Goal: Task Accomplishment & Management: Use online tool/utility

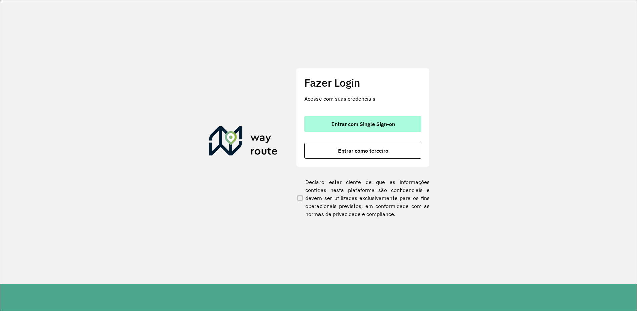
click at [362, 119] on button "Entrar com Single Sign-on" at bounding box center [362, 124] width 117 height 16
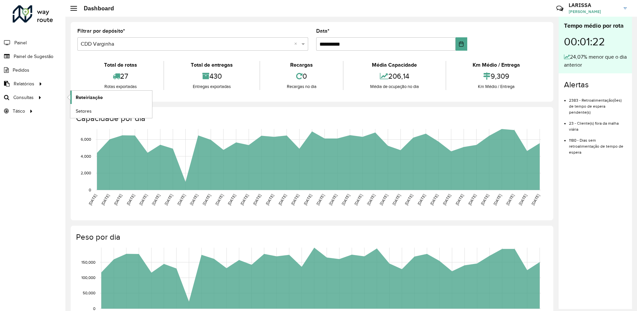
click at [88, 102] on link "Roteirização" at bounding box center [111, 97] width 82 height 13
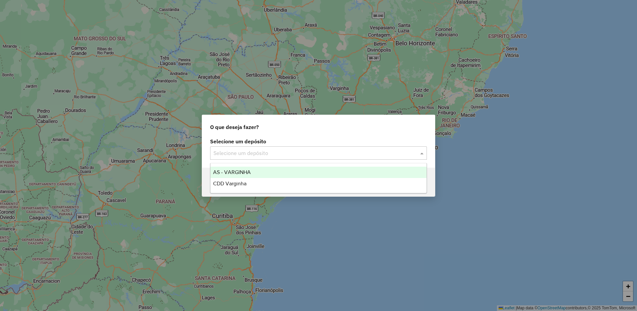
click at [278, 147] on div "Selecione um depósito" at bounding box center [318, 152] width 217 height 13
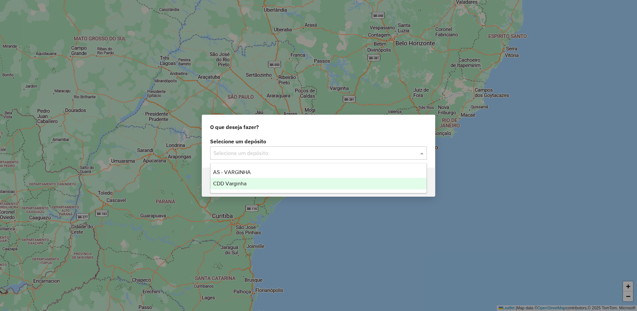
click at [265, 181] on div "CDD Varginha" at bounding box center [318, 183] width 216 height 11
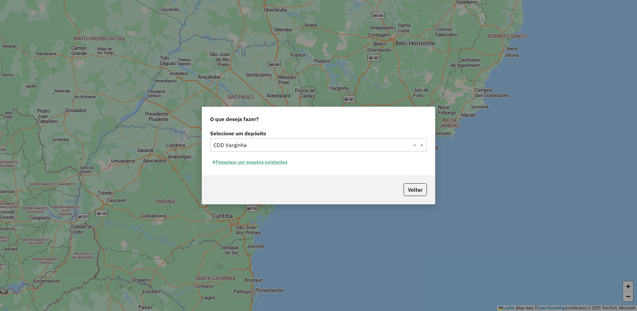
click at [277, 159] on button "Pesquisar por sessões existentes" at bounding box center [250, 162] width 80 height 10
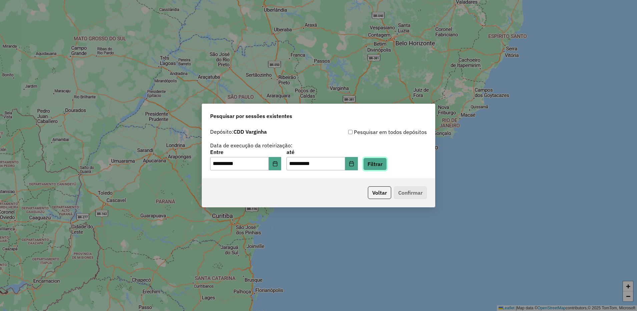
click at [380, 163] on button "Filtrar" at bounding box center [375, 164] width 24 height 13
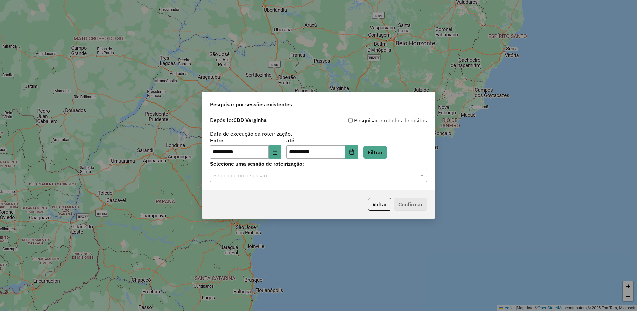
click at [273, 176] on input "text" at bounding box center [311, 176] width 197 height 8
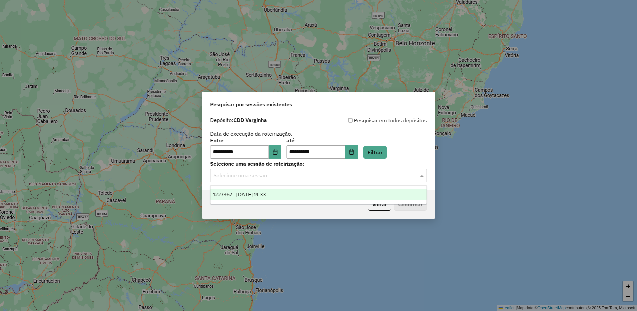
click at [272, 189] on div "1227367 - 11/08/2025 14:33" at bounding box center [318, 194] width 216 height 11
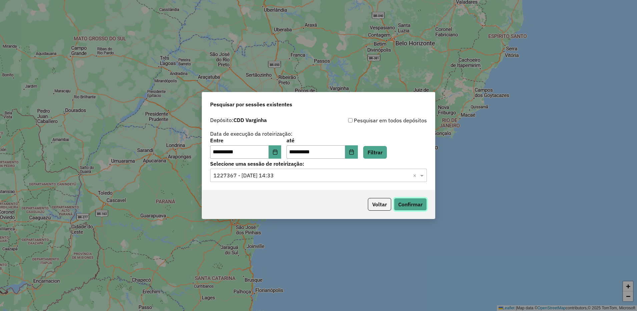
click at [417, 207] on button "Confirmar" at bounding box center [410, 204] width 33 height 13
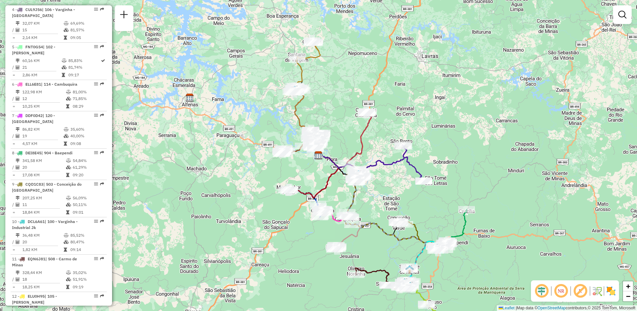
scroll to position [432, 0]
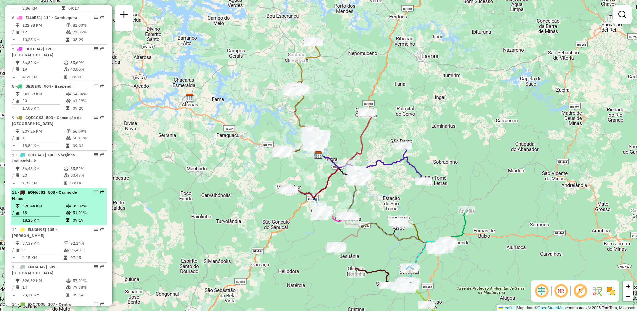
click at [84, 199] on div "11 - EQN6J81 | 508 - Carmo de Minas" at bounding box center [58, 195] width 93 height 12
select select "**********"
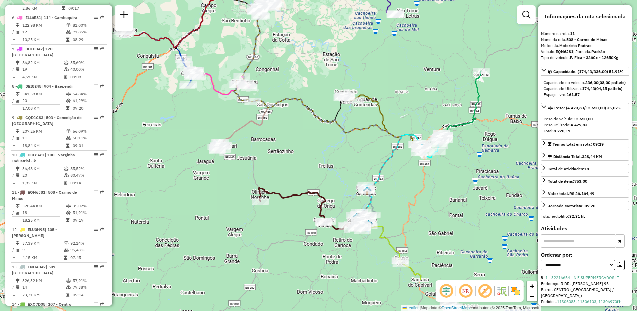
drag, startPoint x: 362, startPoint y: 204, endPoint x: 335, endPoint y: 141, distance: 68.1
click at [335, 141] on div "Janela de atendimento Grade de atendimento Capacidade Transportadoras Veículos …" at bounding box center [318, 155] width 637 height 311
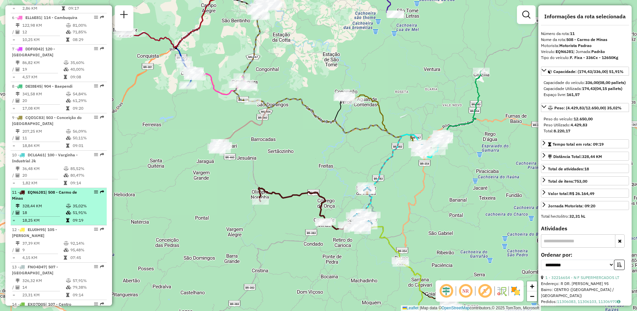
click at [62, 202] on li "11 - EQN6J81 | 508 - Carmo de Minas 328,44 KM 35,02% / 18 51,91% = 18,25 KM 09:…" at bounding box center [59, 206] width 96 height 37
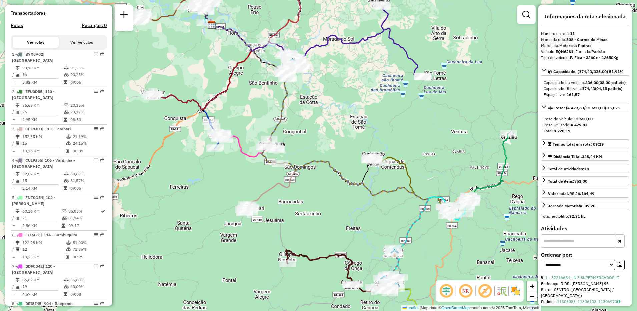
scroll to position [219, 0]
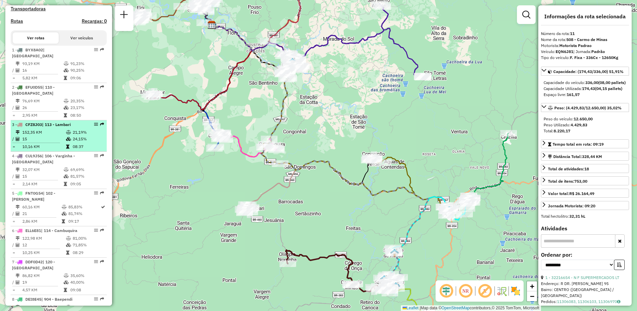
click at [70, 127] on span "| 113 - Lambari" at bounding box center [56, 124] width 29 height 5
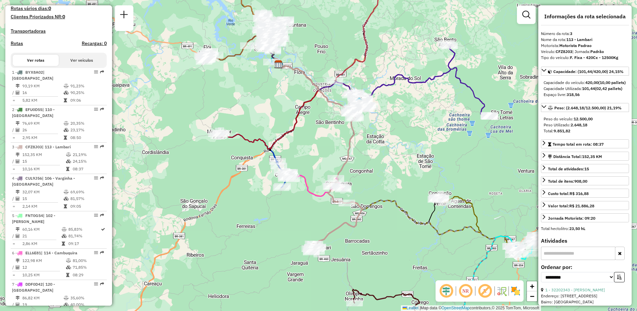
scroll to position [270, 0]
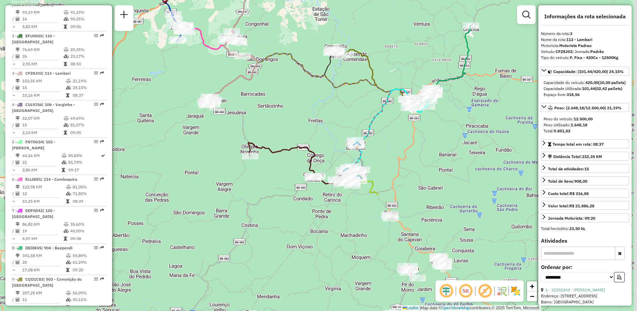
drag, startPoint x: 349, startPoint y: 182, endPoint x: 243, endPoint y: 34, distance: 182.1
click at [243, 34] on div "Janela de atendimento Grade de atendimento Capacidade Transportadoras Veículos …" at bounding box center [318, 155] width 637 height 311
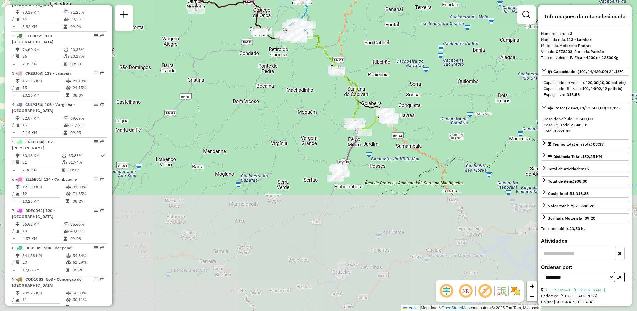
drag, startPoint x: 426, startPoint y: 279, endPoint x: 374, endPoint y: 134, distance: 154.2
click at [374, 134] on div "Rota 6 - Placa ELL6E81 32203130 - LEITERIA MERC E SUPE Janela de atendimento Gr…" at bounding box center [318, 155] width 637 height 311
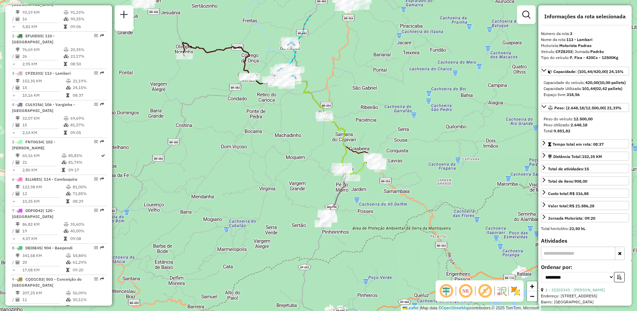
drag, startPoint x: 449, startPoint y: 141, endPoint x: 438, endPoint y: 187, distance: 47.5
click at [438, 187] on div "Rota 6 - Placa ELL6E81 32203130 - LEITERIA MERC E SUPE Janela de atendimento Gr…" at bounding box center [318, 155] width 637 height 311
click at [533, 284] on span "+" at bounding box center [532, 286] width 4 height 8
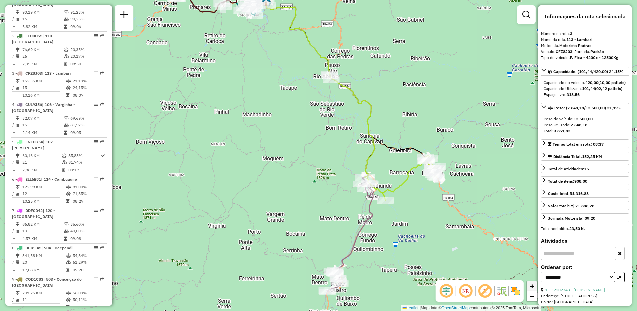
click at [533, 284] on span "+" at bounding box center [532, 286] width 4 height 8
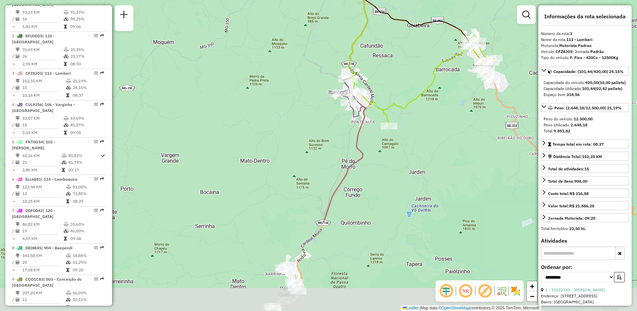
drag, startPoint x: 432, startPoint y: 217, endPoint x: 367, endPoint y: 97, distance: 136.5
click at [367, 97] on icon at bounding box center [421, 80] width 146 height 91
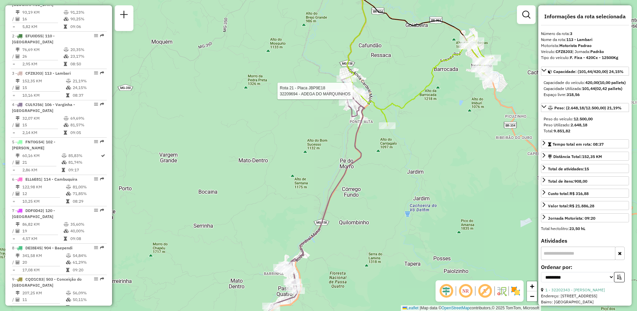
click at [538, 301] on div "Rota 6 - Placa ELL6E81 32203130 - LEITERIA MERC E SUPE Rota 21 - Placa JBP9E18 …" at bounding box center [318, 155] width 637 height 311
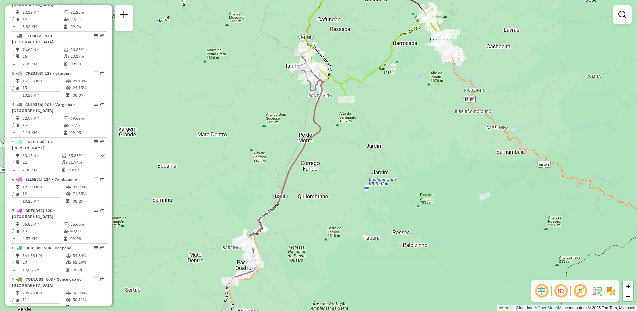
drag, startPoint x: 496, startPoint y: 247, endPoint x: 455, endPoint y: 221, distance: 48.6
click at [455, 221] on div "Janela de atendimento Grade de atendimento Capacidade Transportadoras Veículos …" at bounding box center [318, 155] width 637 height 311
click at [627, 298] on span "−" at bounding box center [628, 296] width 4 height 8
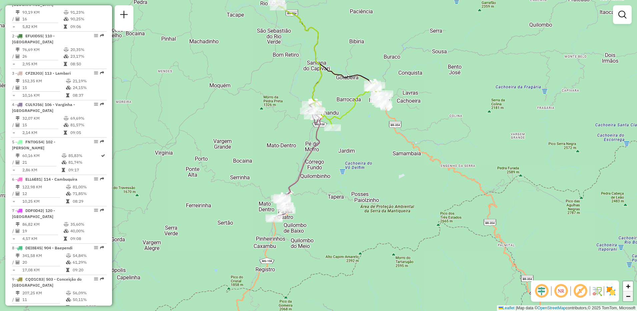
click at [627, 298] on span "−" at bounding box center [628, 296] width 4 height 8
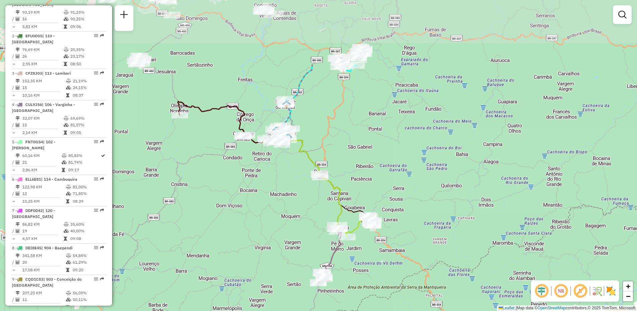
drag, startPoint x: 477, startPoint y: 113, endPoint x: 499, endPoint y: 209, distance: 98.2
click at [499, 209] on div "Janela de atendimento Grade de atendimento Capacidade Transportadoras Veículos …" at bounding box center [318, 155] width 637 height 311
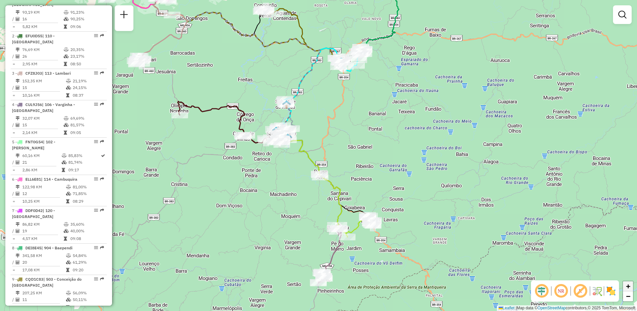
click at [628, 285] on span "+" at bounding box center [628, 286] width 4 height 8
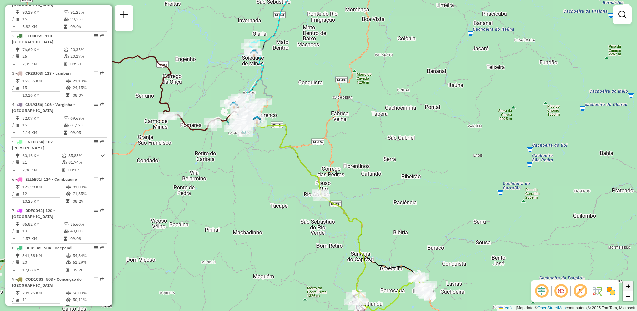
click at [628, 285] on span "+" at bounding box center [628, 286] width 4 height 8
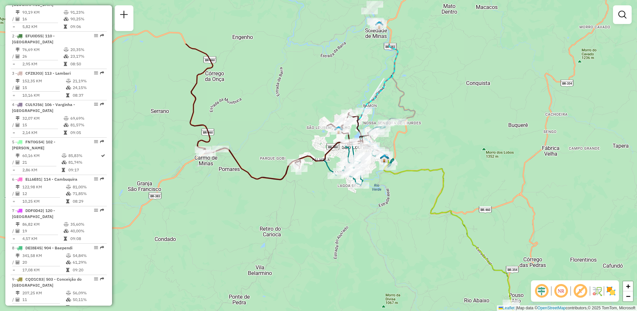
drag, startPoint x: 263, startPoint y: 79, endPoint x: 452, endPoint y: 154, distance: 203.3
click at [452, 154] on div "Janela de atendimento Grade de atendimento Capacidade Transportadoras Veículos …" at bounding box center [318, 155] width 637 height 311
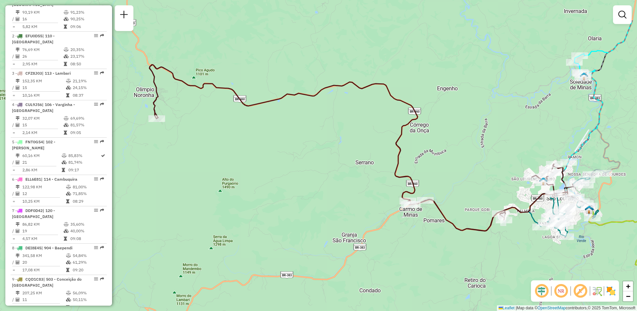
drag, startPoint x: 285, startPoint y: 104, endPoint x: 490, endPoint y: 156, distance: 211.1
click at [490, 156] on div "Janela de atendimento Grade de atendimento Capacidade Transportadoras Veículos …" at bounding box center [318, 155] width 637 height 311
select select "**********"
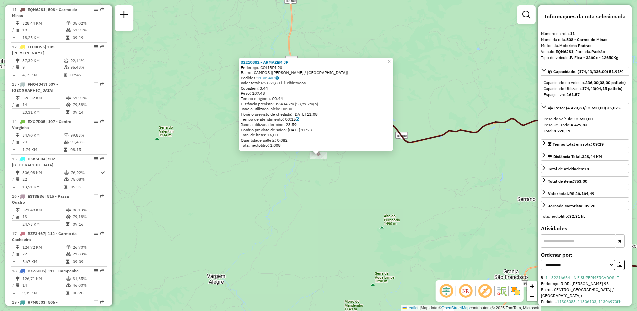
scroll to position [615, 0]
